Goal: Transaction & Acquisition: Purchase product/service

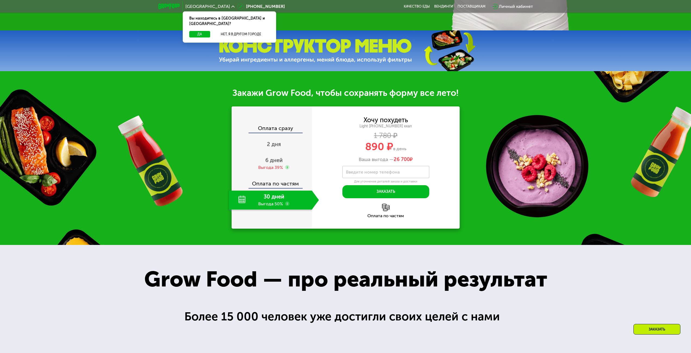
scroll to position [299, 0]
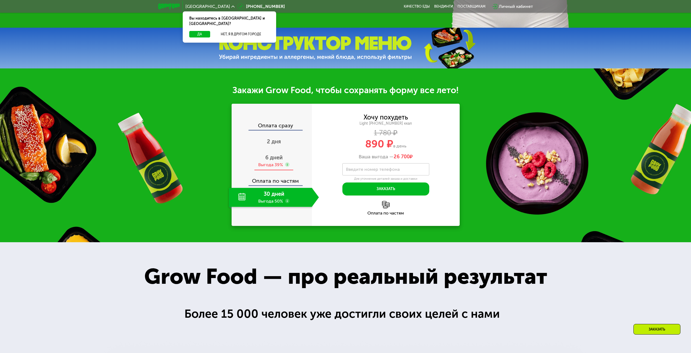
click at [274, 164] on div "Выгода 39%" at bounding box center [270, 165] width 25 height 6
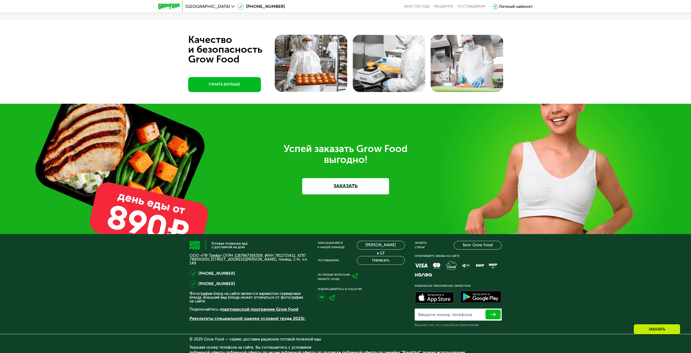
scroll to position [1461, 0]
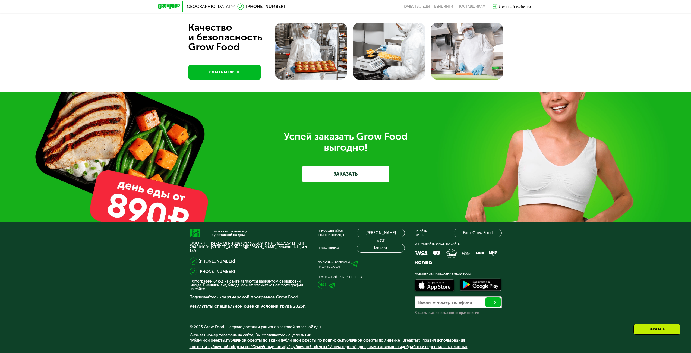
click at [349, 170] on link "ЗАКАЗАТЬ" at bounding box center [345, 174] width 87 height 16
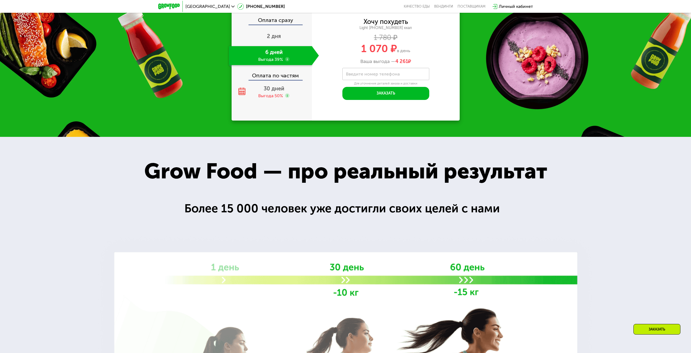
scroll to position [356, 0]
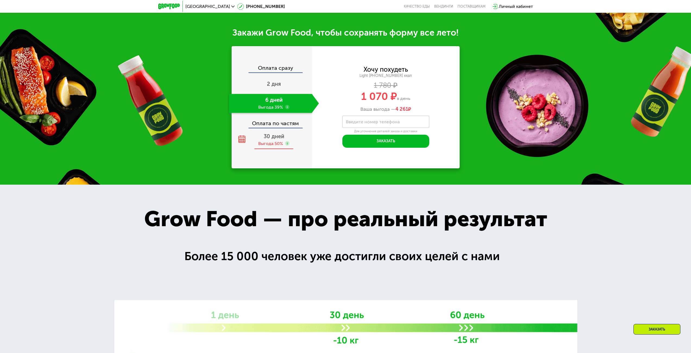
click at [276, 139] on span "30 дней" at bounding box center [274, 136] width 21 height 7
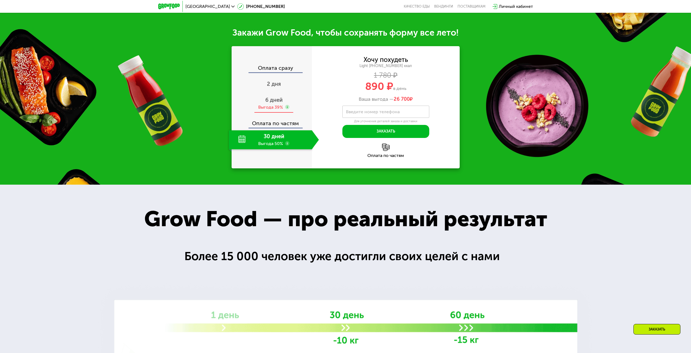
click at [276, 105] on div "6 дней Выгода 39%" at bounding box center [274, 103] width 90 height 19
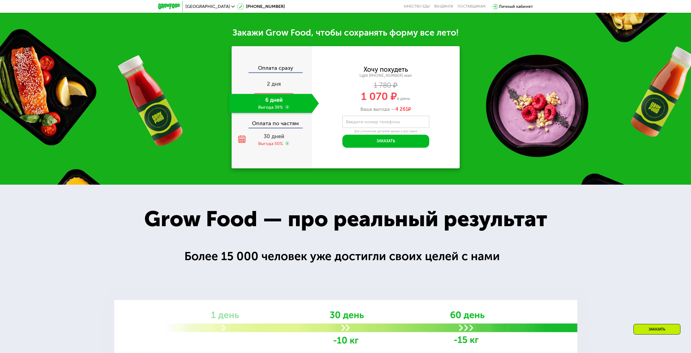
click at [275, 87] on span "2 дня" at bounding box center [274, 84] width 14 height 7
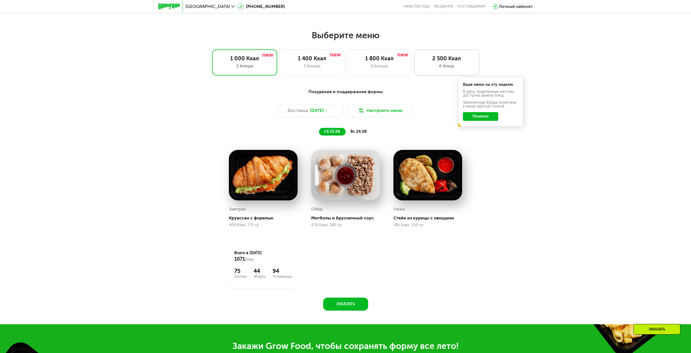
click at [442, 68] on div "6 блюд" at bounding box center [447, 66] width 54 height 7
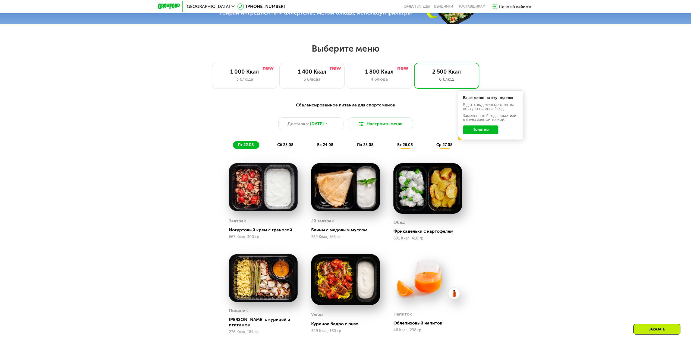
scroll to position [302, 0]
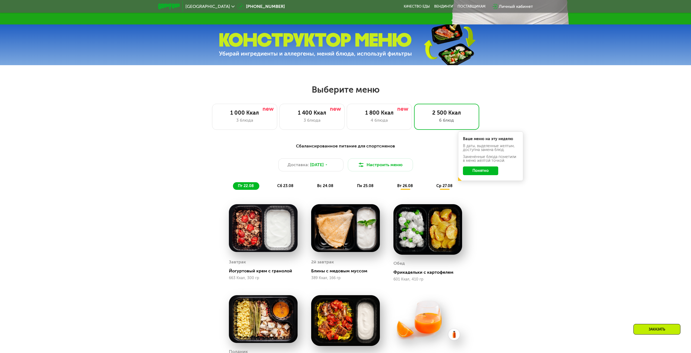
click at [483, 173] on button "Понятно" at bounding box center [480, 170] width 35 height 9
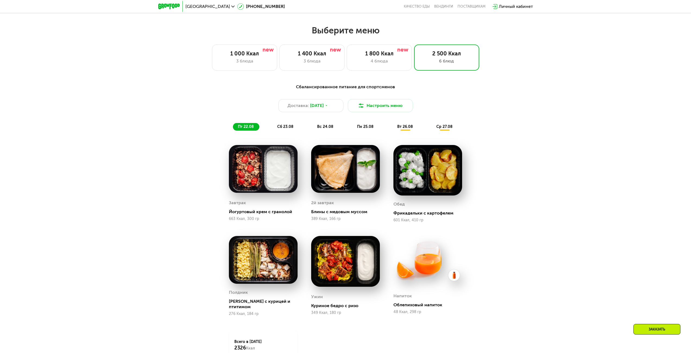
scroll to position [356, 0]
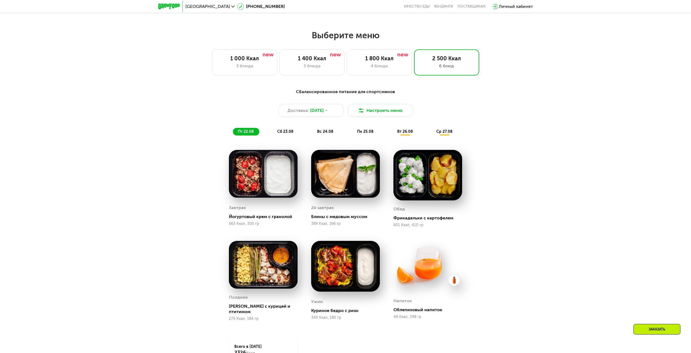
click at [291, 131] on span "сб 23.08" at bounding box center [285, 131] width 16 height 5
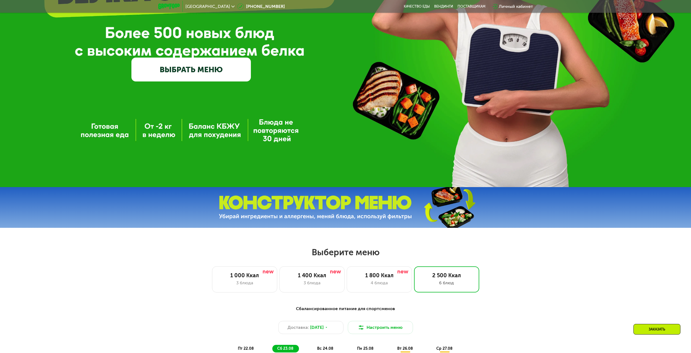
scroll to position [244, 0]
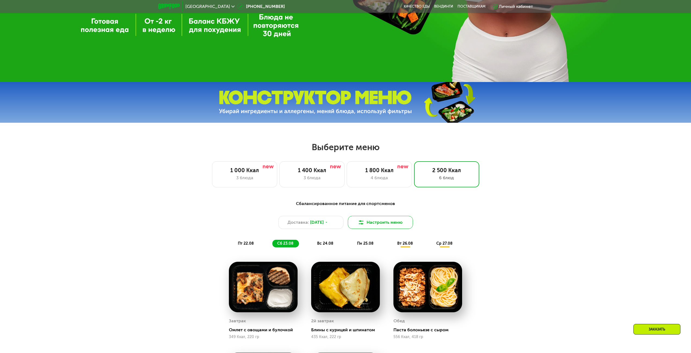
click at [388, 223] on button "Настроить меню" at bounding box center [380, 222] width 65 height 13
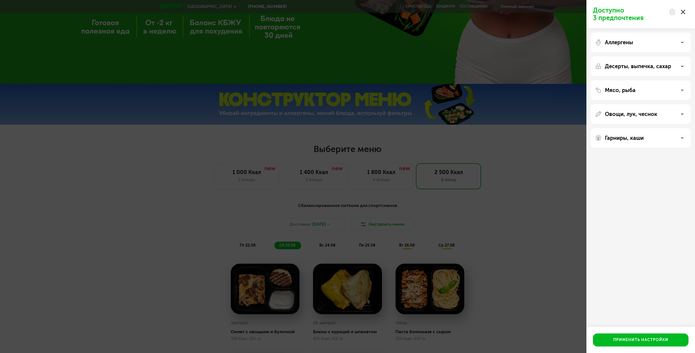
click at [679, 56] on div "Аллергены" at bounding box center [641, 66] width 100 height 20
click at [684, 43] on div "Аллергены" at bounding box center [640, 42] width 91 height 7
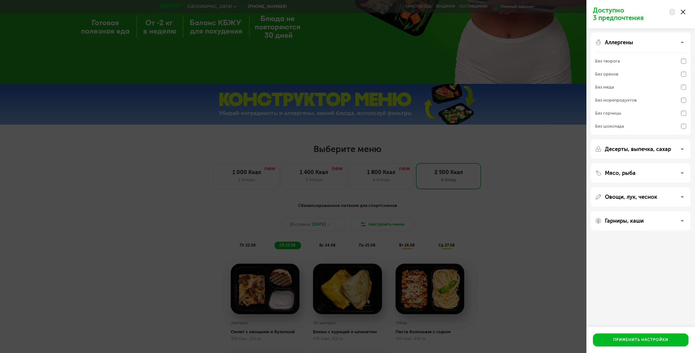
click at [684, 43] on div "Аллергены" at bounding box center [640, 42] width 91 height 7
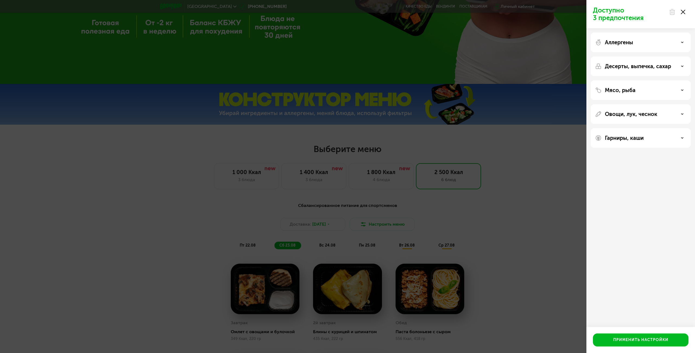
click at [678, 64] on div "Десерты, выпечка, сахар" at bounding box center [640, 66] width 91 height 7
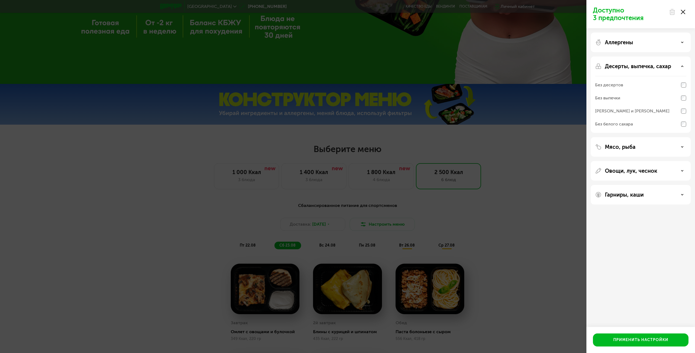
click at [529, 184] on div "Доступно 3 предпочтения Аллергены Десерты, выпечка, сахар Без десертов Без выпе…" at bounding box center [347, 176] width 695 height 353
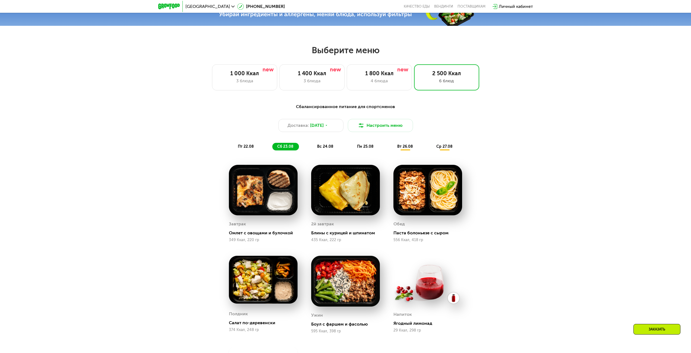
scroll to position [326, 0]
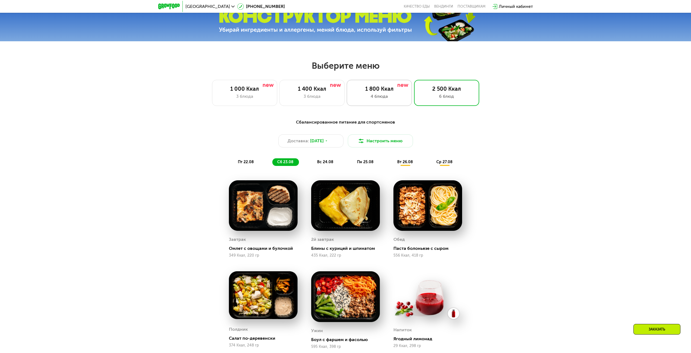
click at [391, 100] on div "4 блюда" at bounding box center [379, 96] width 54 height 7
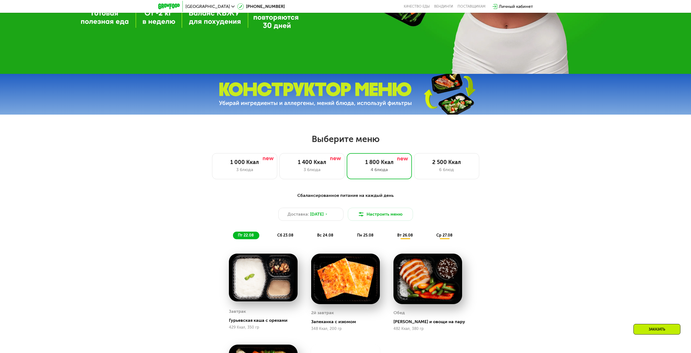
scroll to position [244, 0]
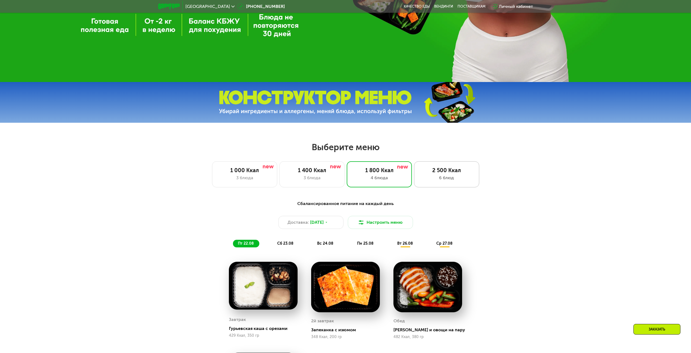
click at [441, 179] on div "6 блюд" at bounding box center [447, 177] width 54 height 7
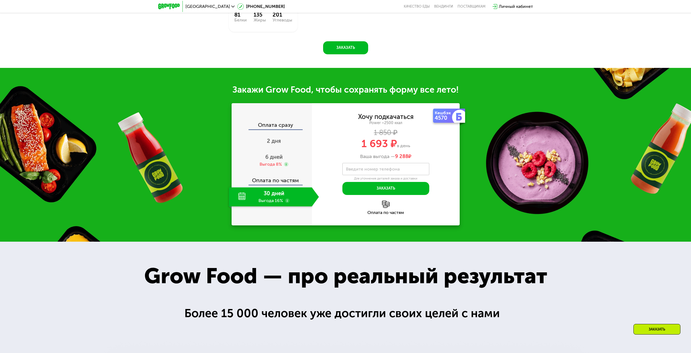
scroll to position [760, 0]
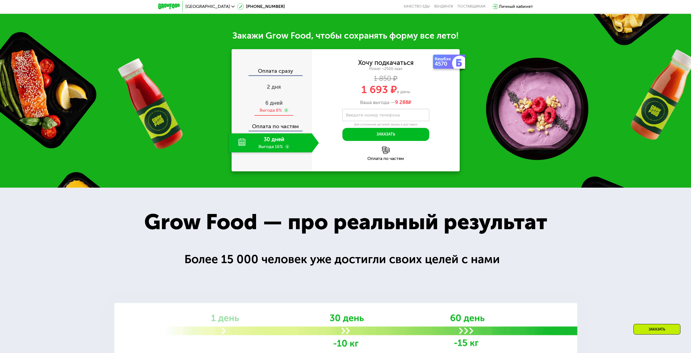
click at [271, 106] on div "6 дней Выгода 8%" at bounding box center [274, 106] width 90 height 19
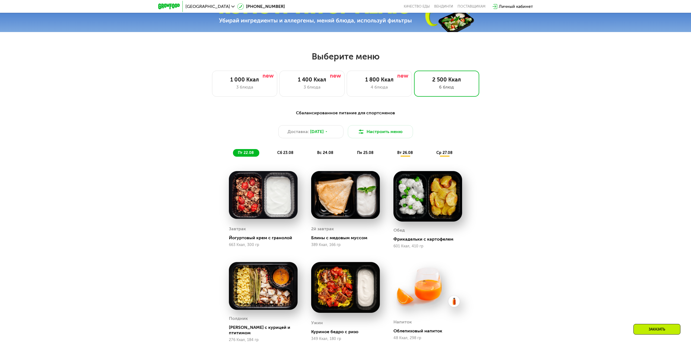
scroll to position [244, 0]
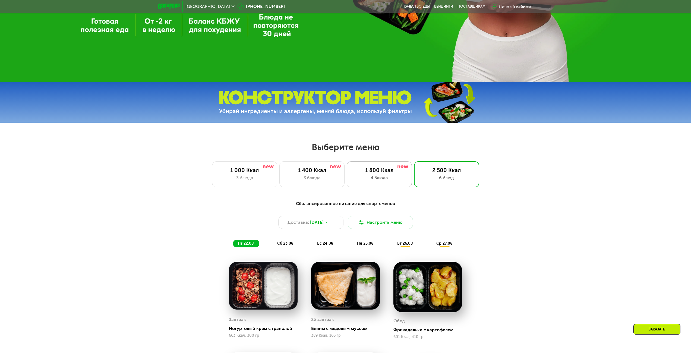
click at [385, 173] on div "1 800 Ккал" at bounding box center [379, 170] width 54 height 7
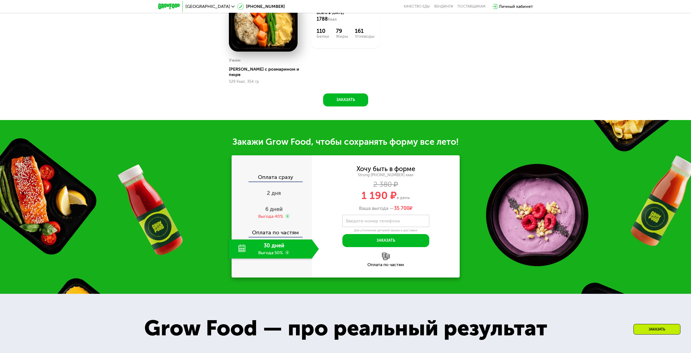
scroll to position [624, 0]
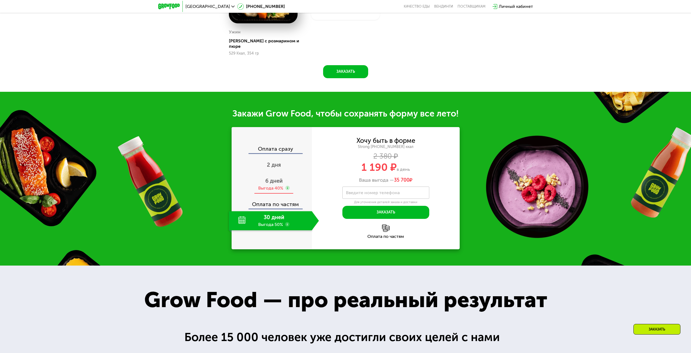
click at [271, 185] on div "Выгода 40%" at bounding box center [270, 188] width 25 height 6
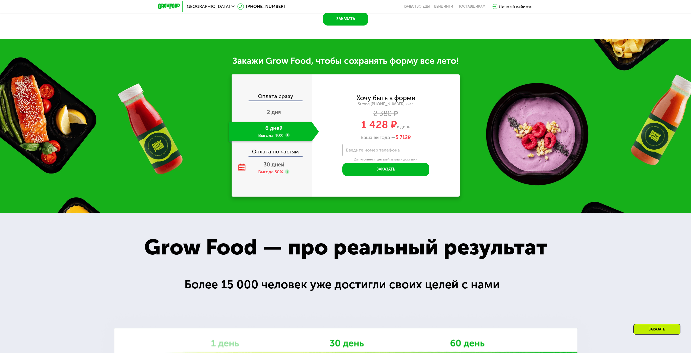
scroll to position [733, 0]
